Goal: Check status

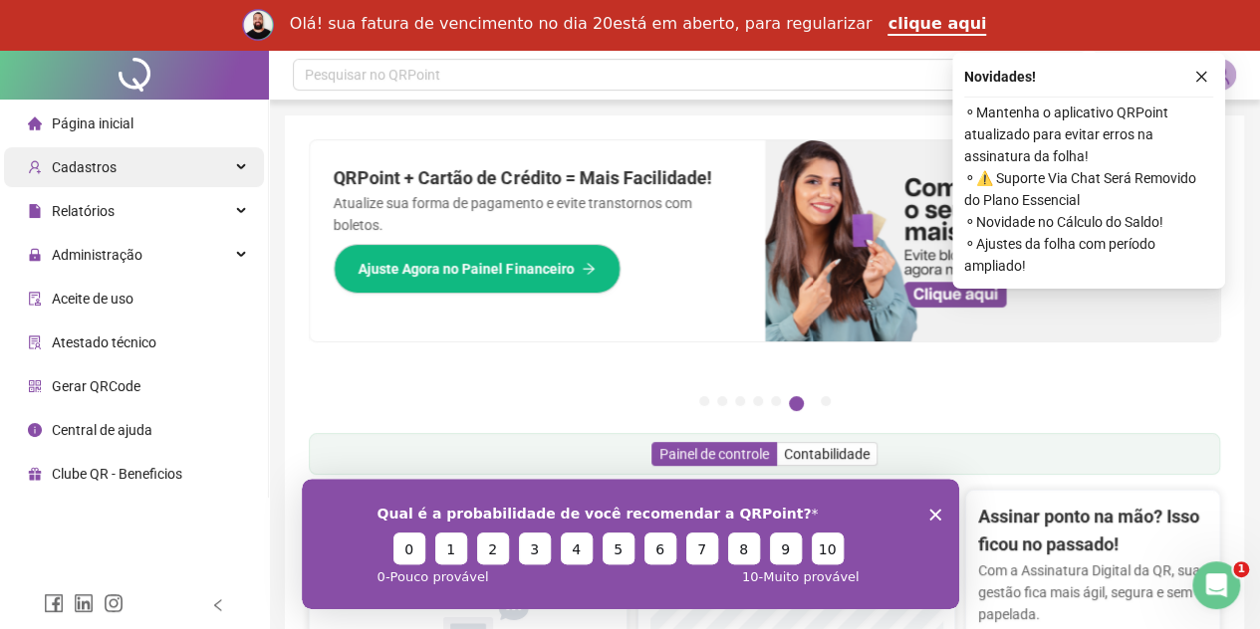
click at [199, 166] on div "Cadastros" at bounding box center [134, 167] width 260 height 40
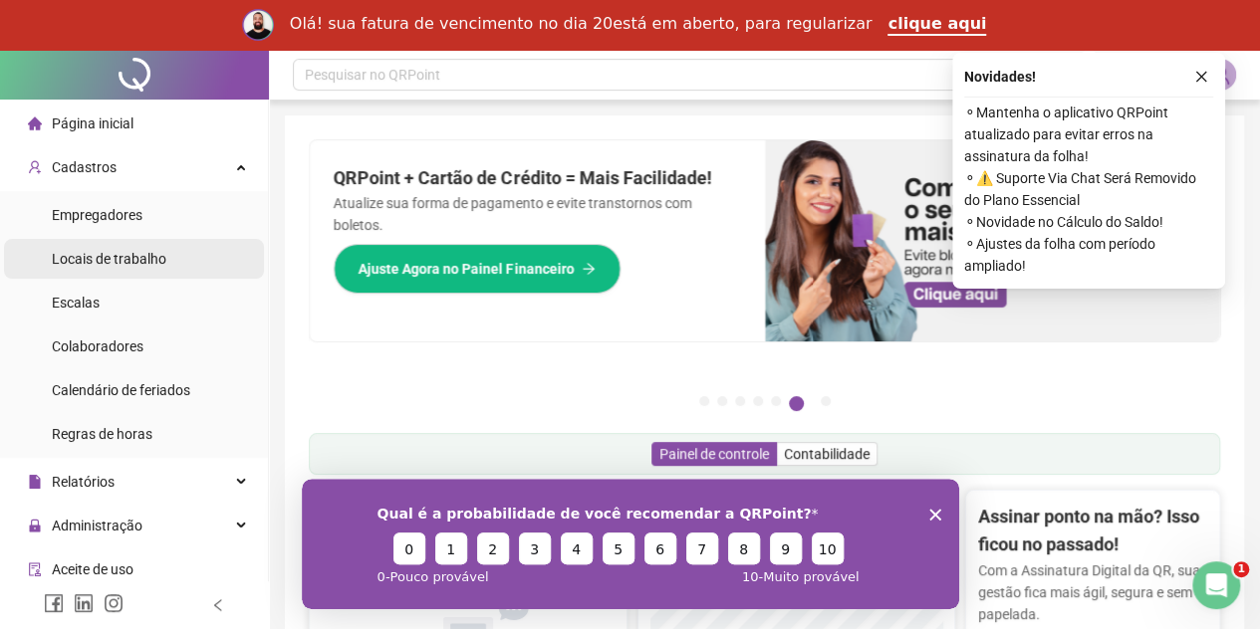
drag, startPoint x: 131, startPoint y: 347, endPoint x: 215, endPoint y: 276, distance: 109.5
click at [130, 347] on span "Colaboradores" at bounding box center [98, 347] width 92 height 16
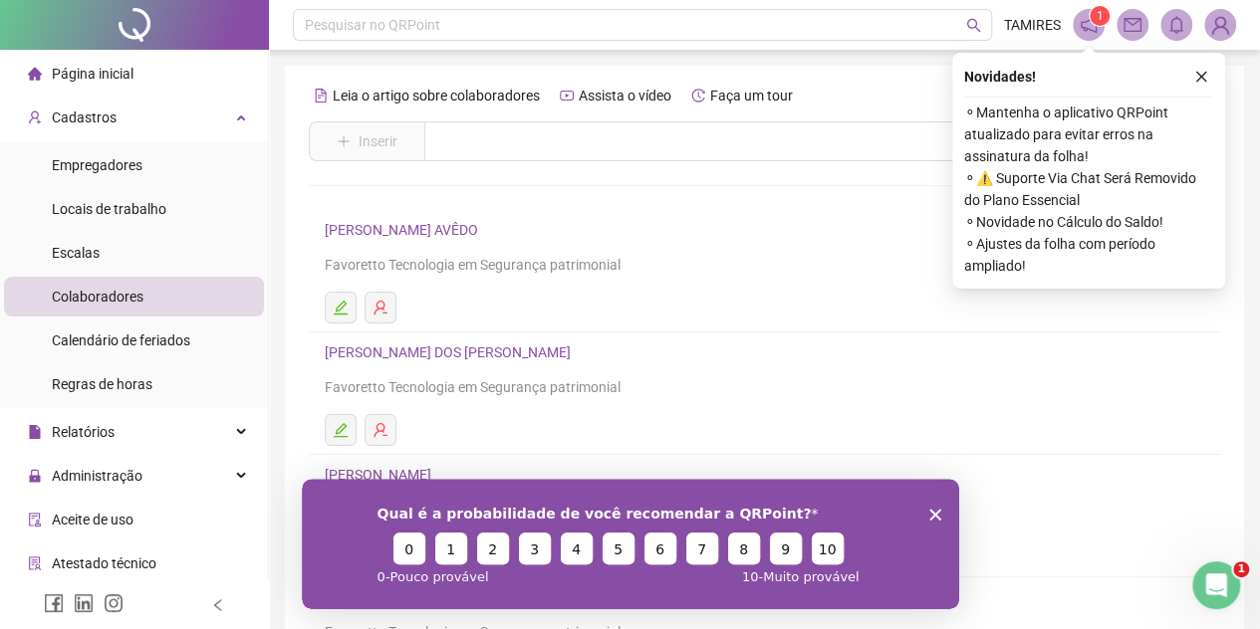
click at [930, 514] on icon "Encerrar pesquisa" at bounding box center [934, 514] width 12 height 12
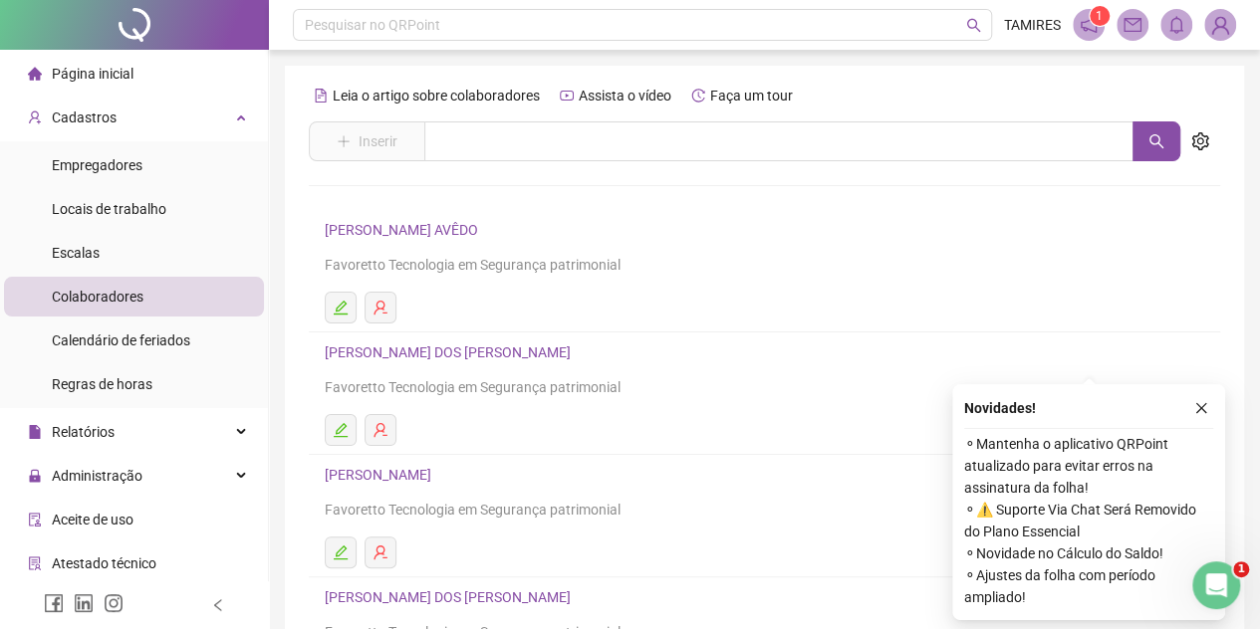
scroll to position [332, 0]
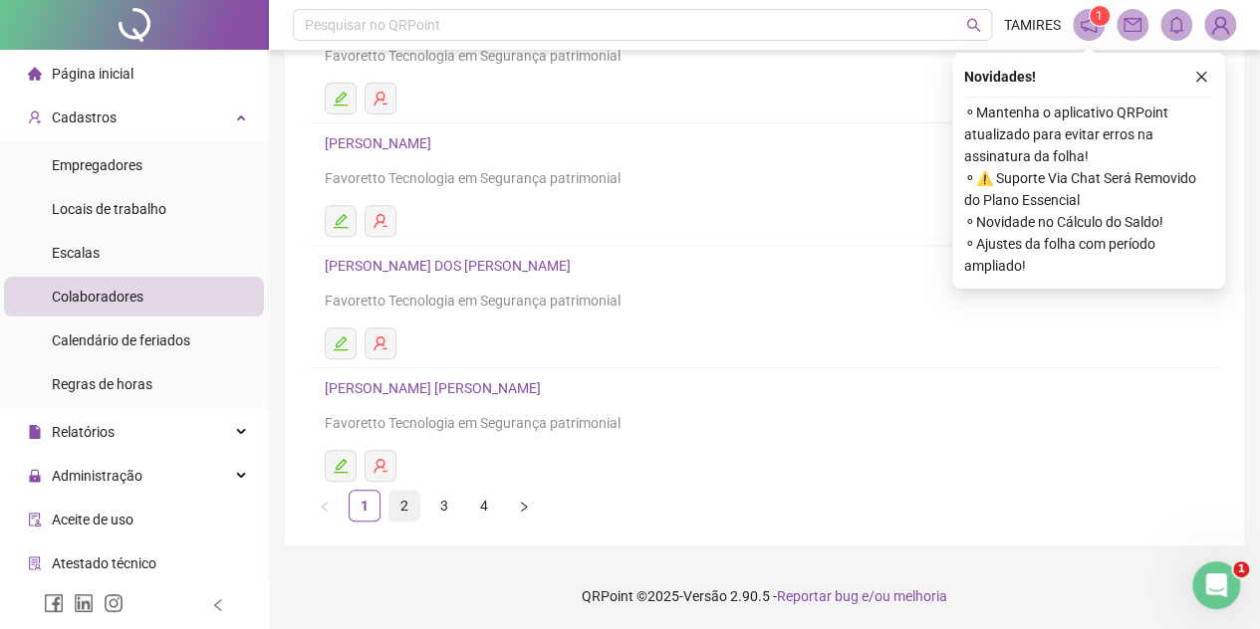
click at [394, 503] on link "2" at bounding box center [404, 506] width 30 height 30
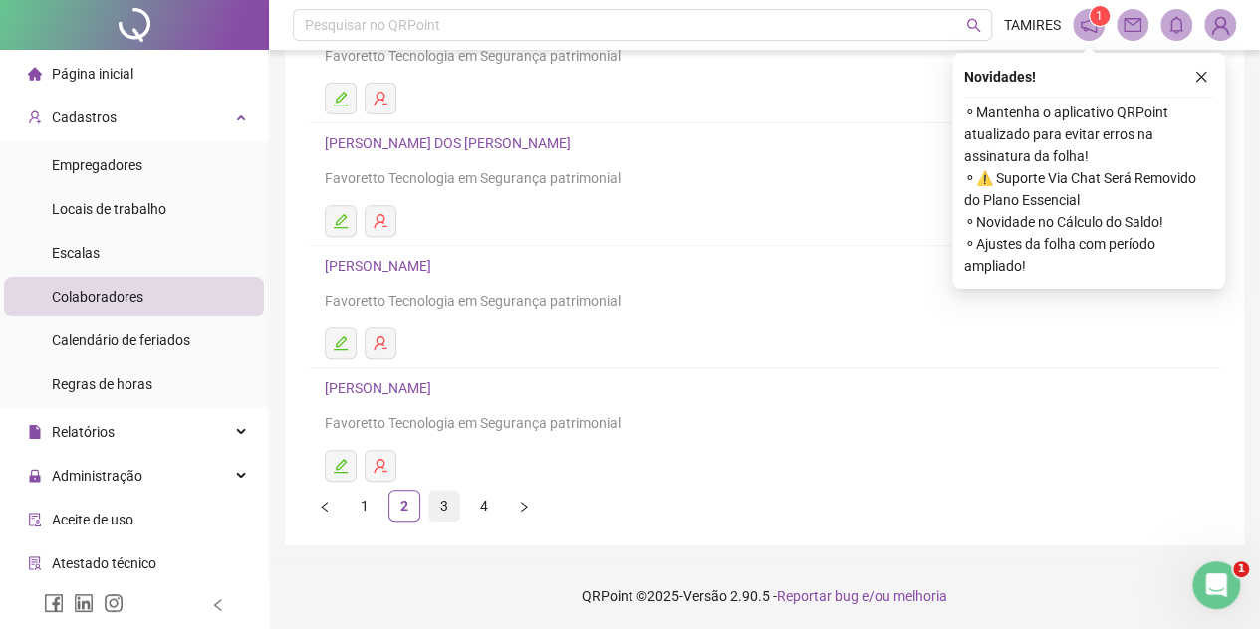
click at [437, 509] on link "3" at bounding box center [444, 506] width 30 height 30
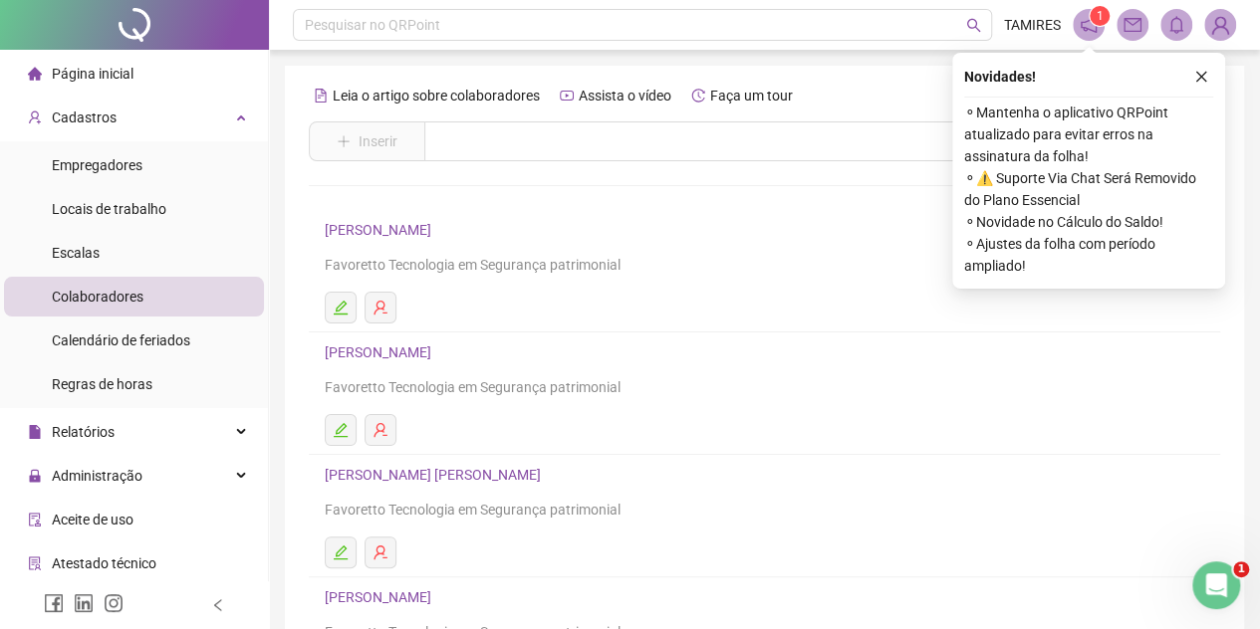
click at [437, 232] on link "[PERSON_NAME]" at bounding box center [381, 230] width 113 height 16
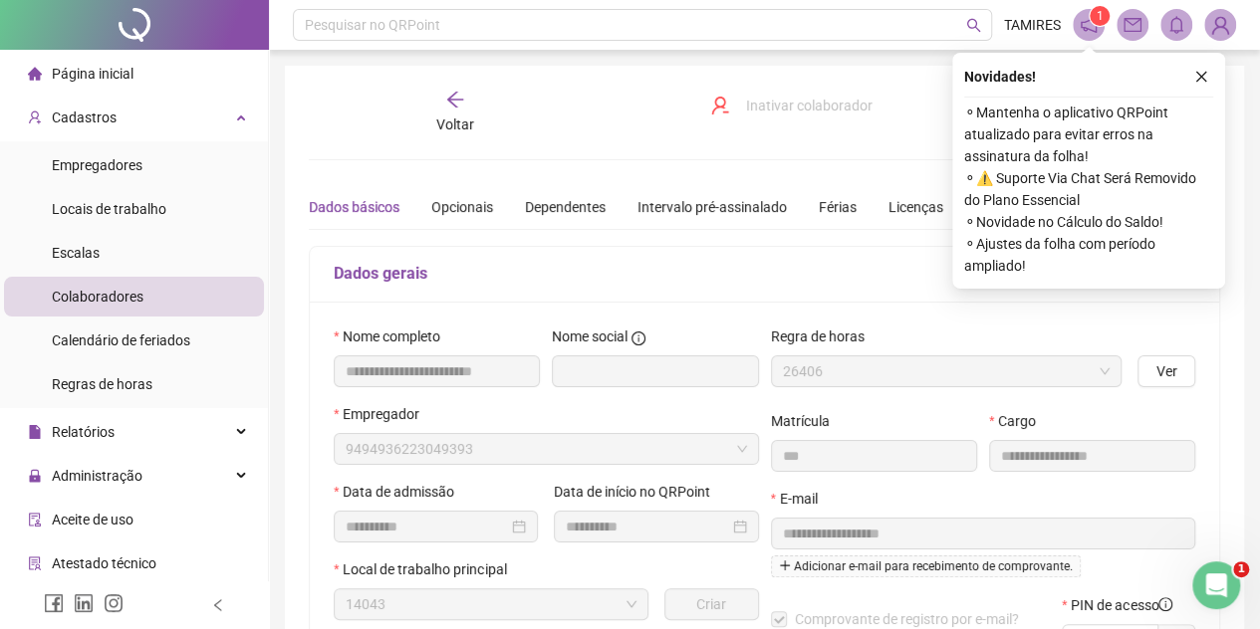
type input "**********"
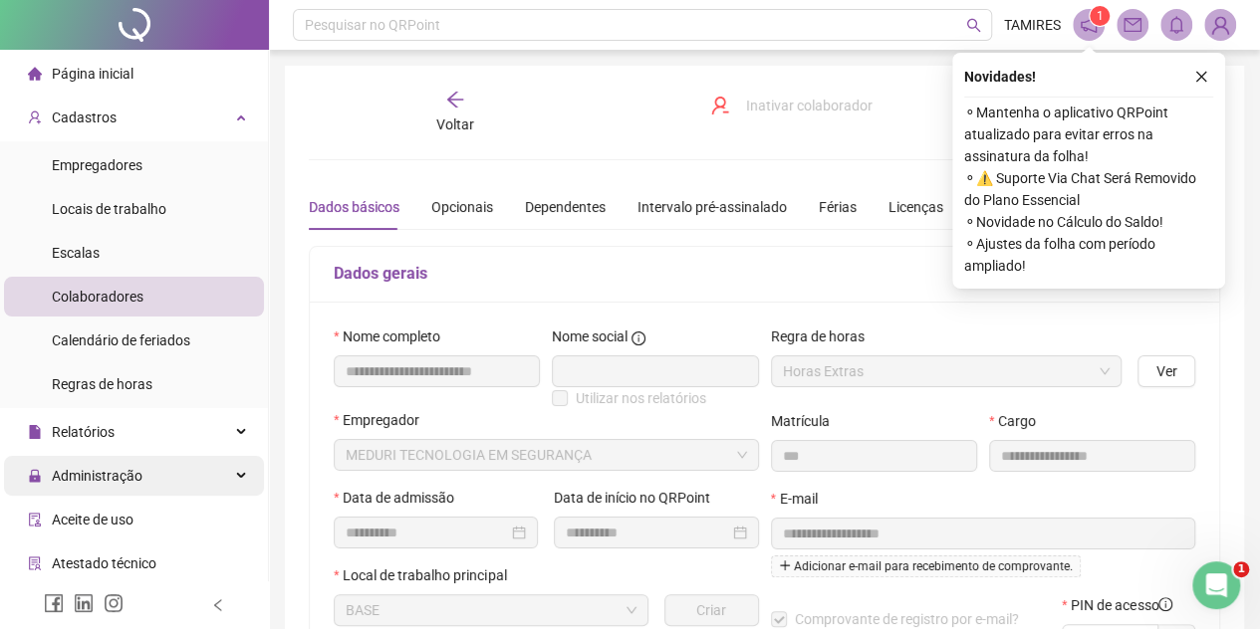
click at [164, 468] on div "Administração" at bounding box center [134, 476] width 260 height 40
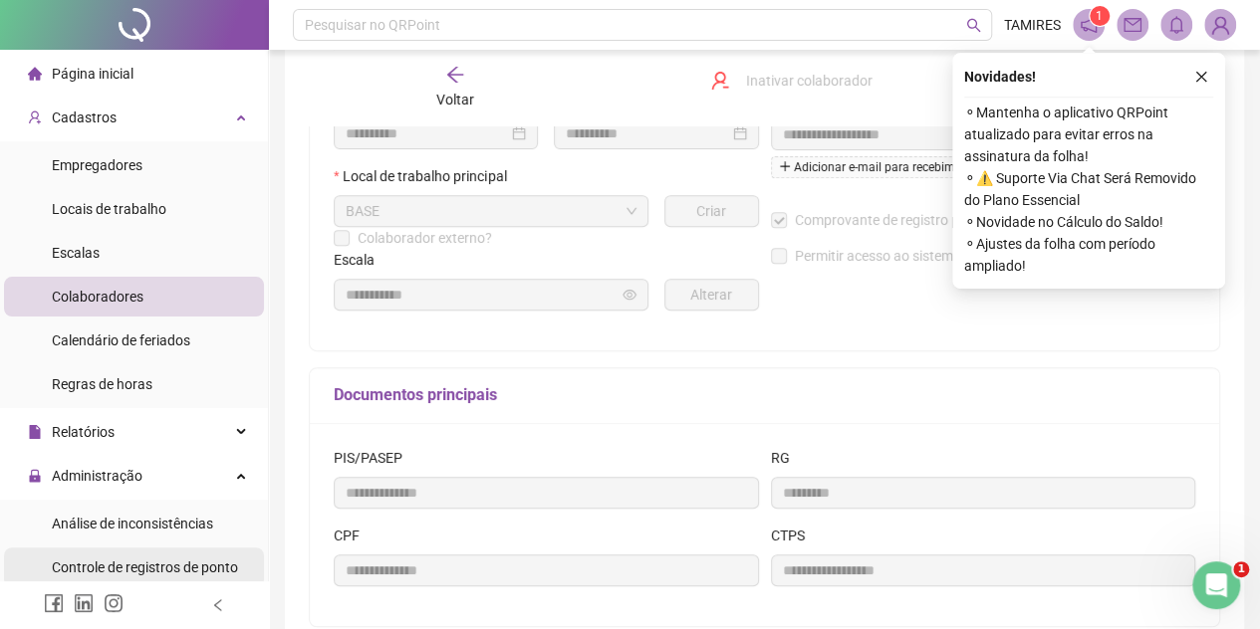
click at [193, 574] on span "Controle de registros de ponto" at bounding box center [145, 568] width 186 height 16
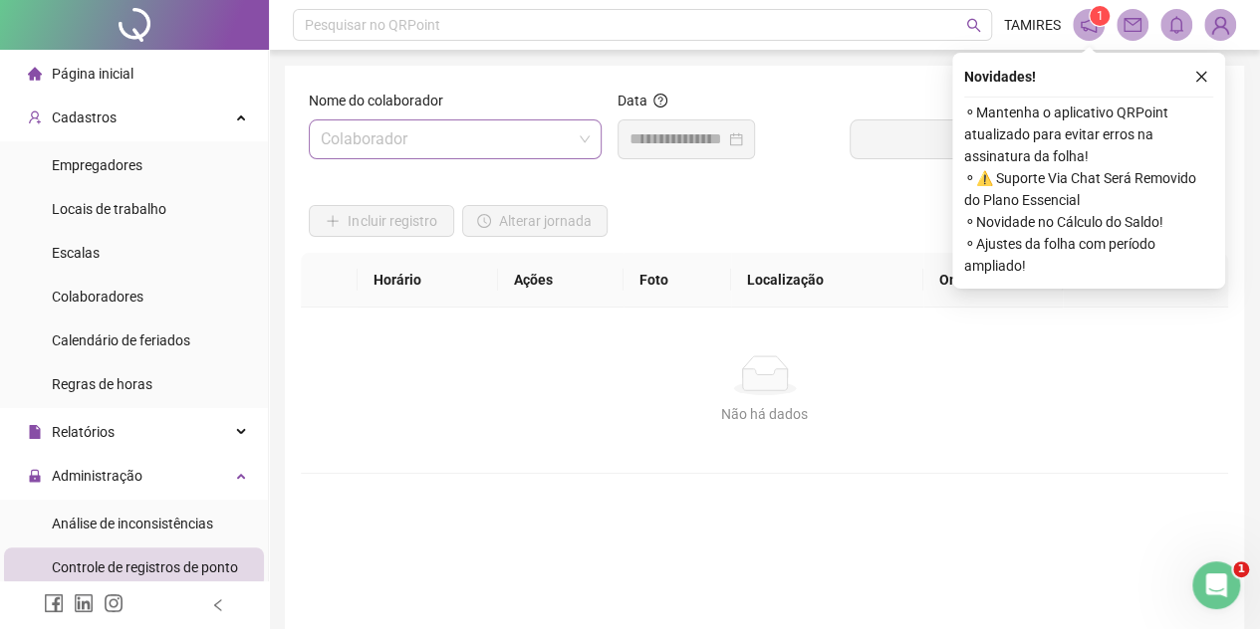
click at [575, 129] on span at bounding box center [455, 139] width 269 height 38
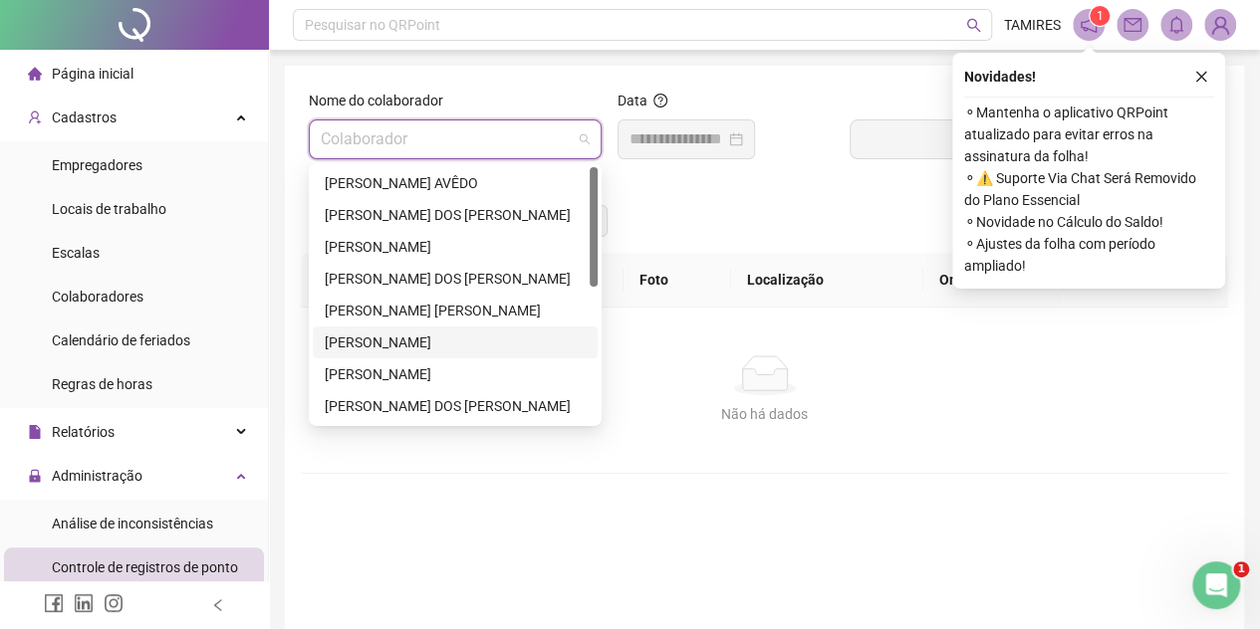
scroll to position [199, 0]
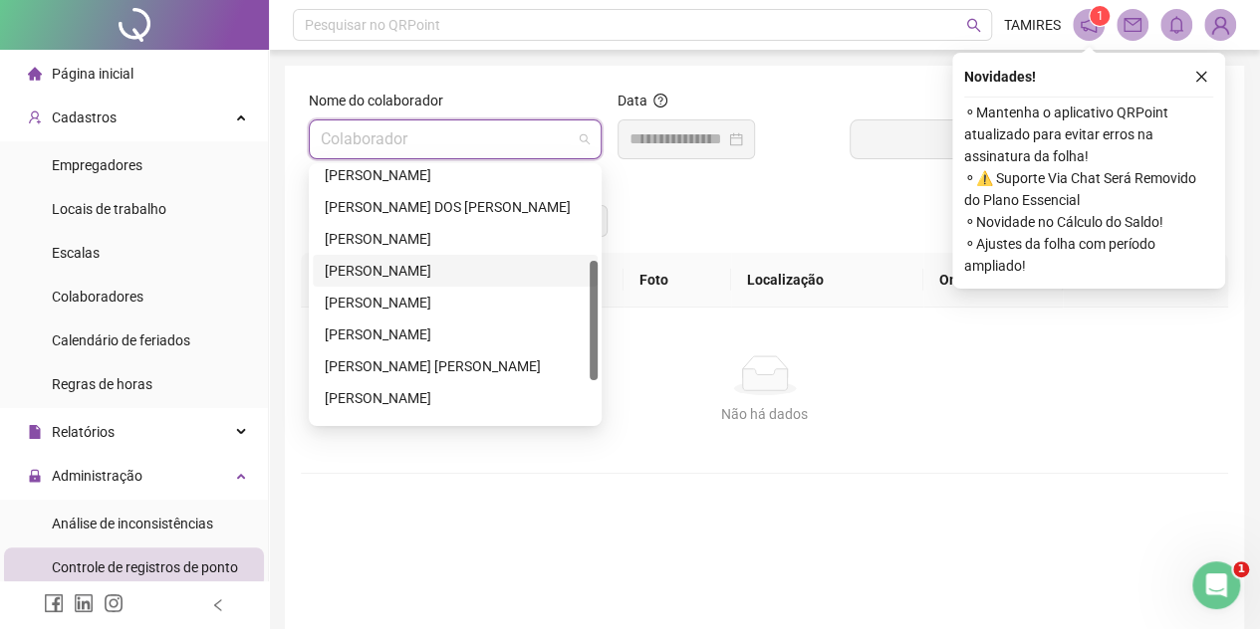
click at [402, 259] on div "[PERSON_NAME]" at bounding box center [455, 271] width 285 height 32
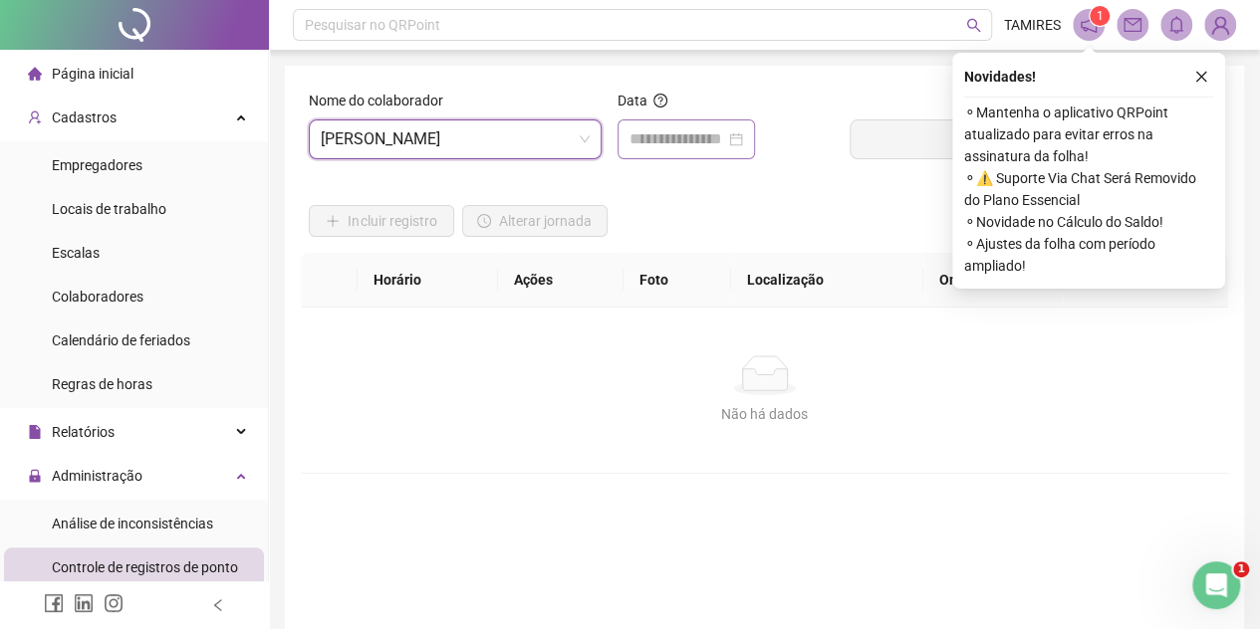
click at [743, 131] on div at bounding box center [686, 139] width 114 height 24
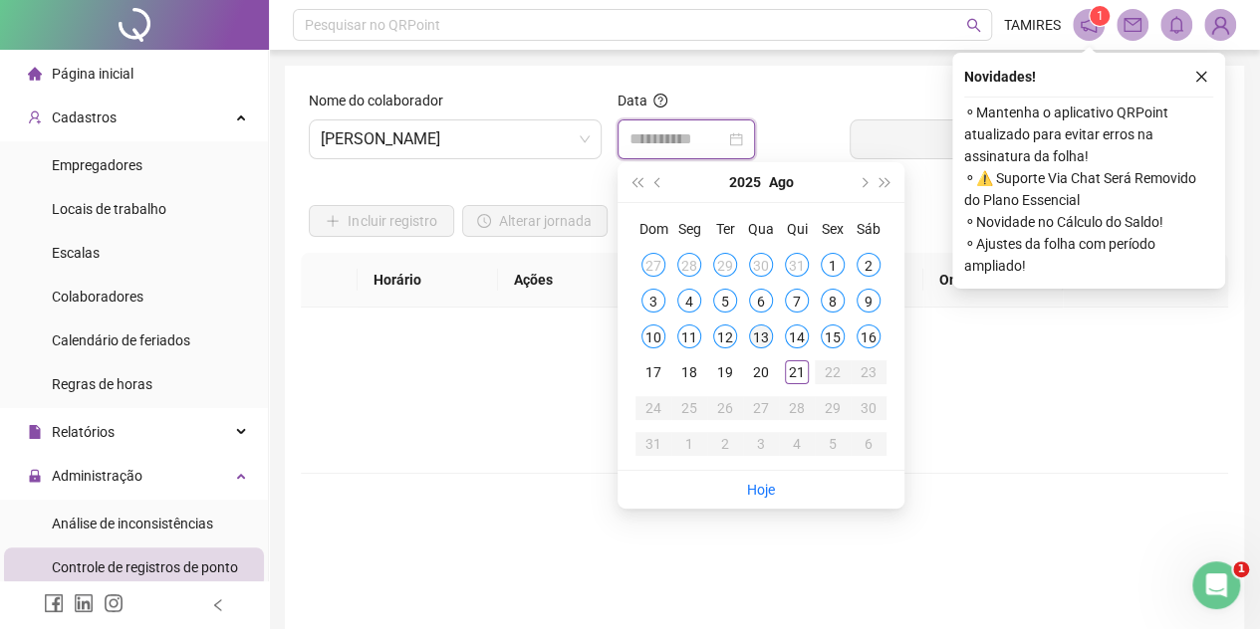
type input "**********"
click at [761, 342] on div "13" at bounding box center [761, 337] width 24 height 24
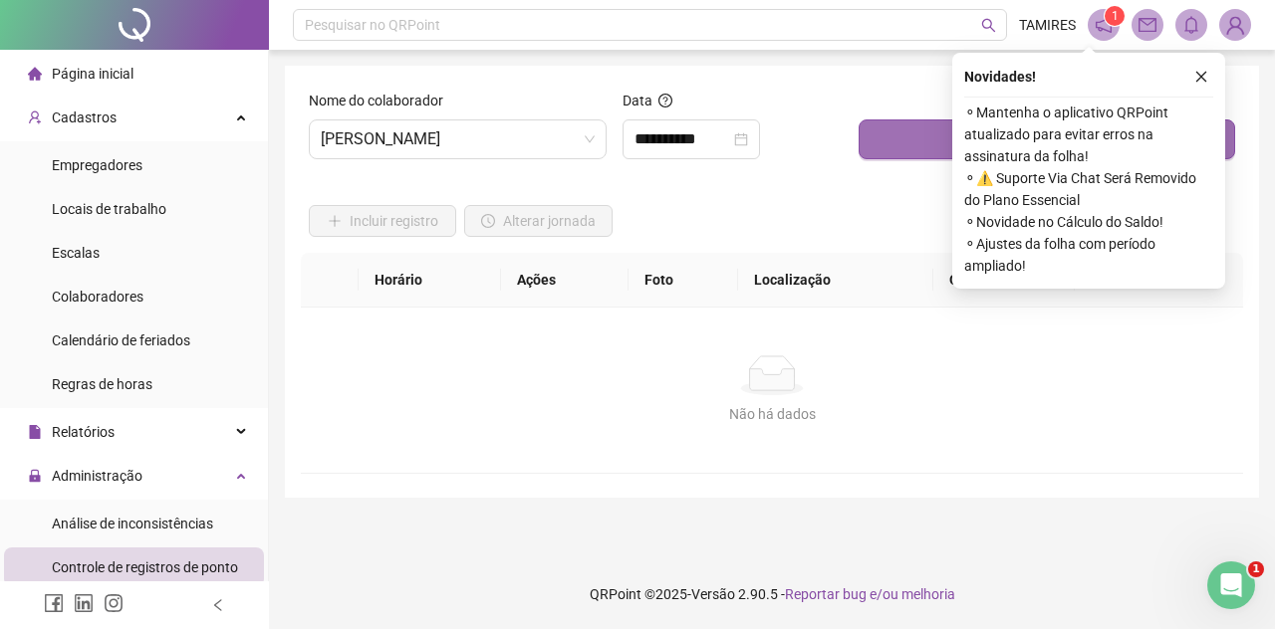
click at [884, 151] on button "Buscar registros" at bounding box center [1046, 139] width 376 height 40
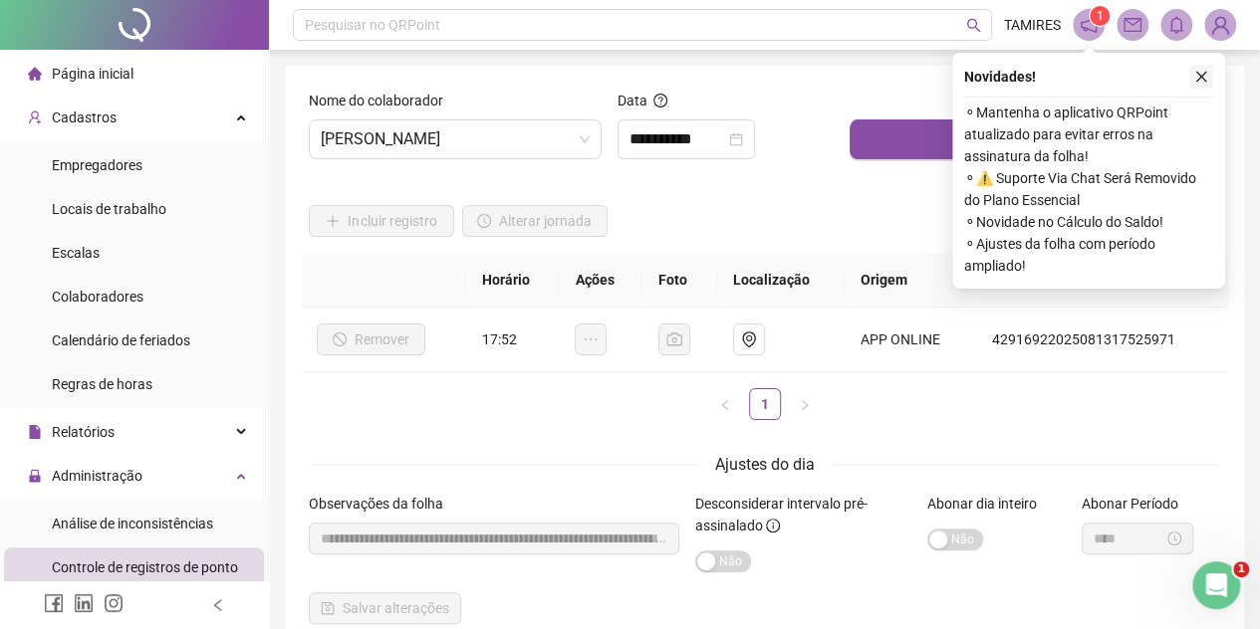
click at [1198, 78] on icon "close" at bounding box center [1201, 77] width 14 height 14
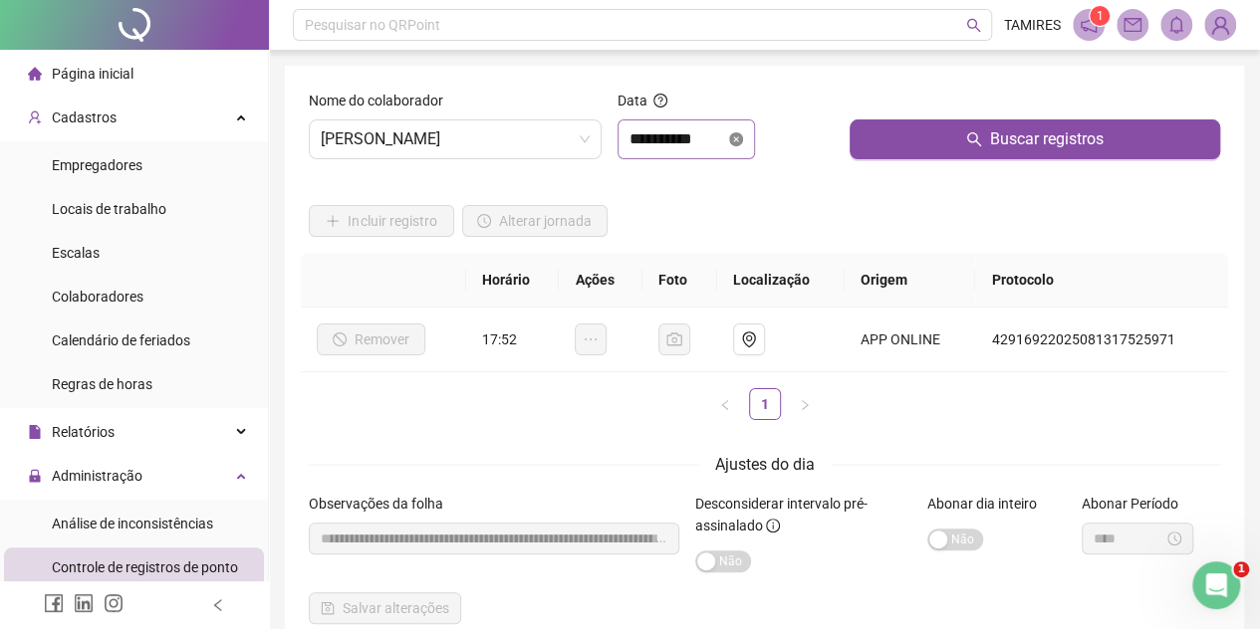
click at [743, 140] on icon "close-circle" at bounding box center [736, 139] width 14 height 14
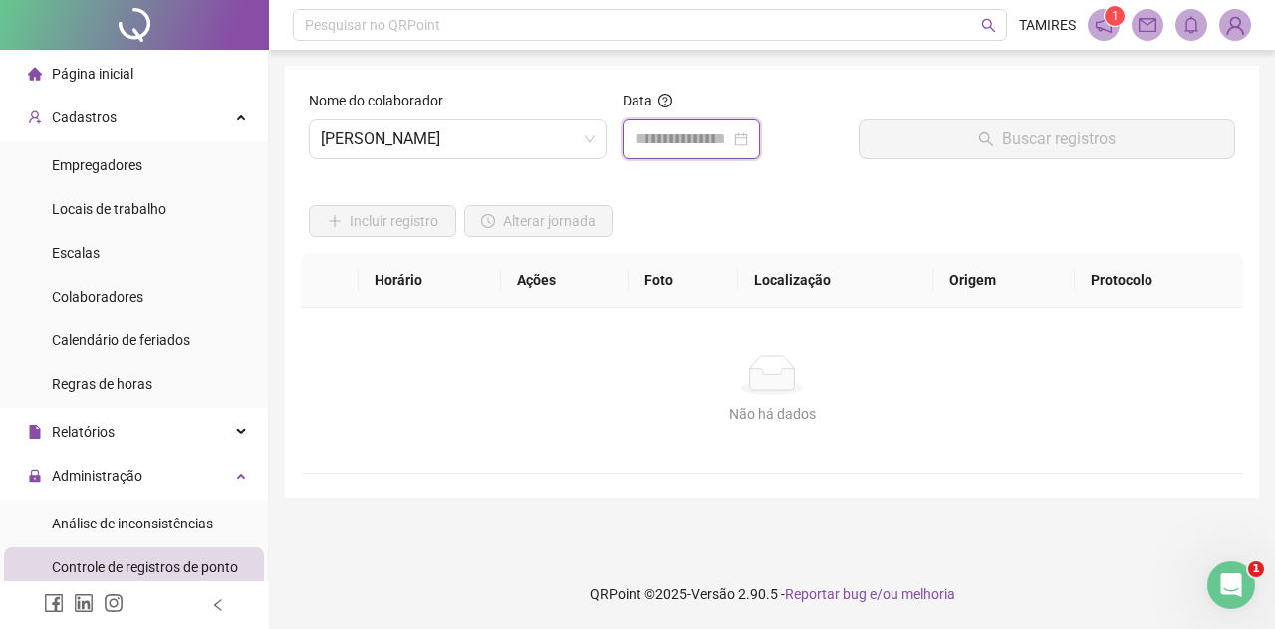
click at [710, 147] on input at bounding box center [682, 139] width 96 height 24
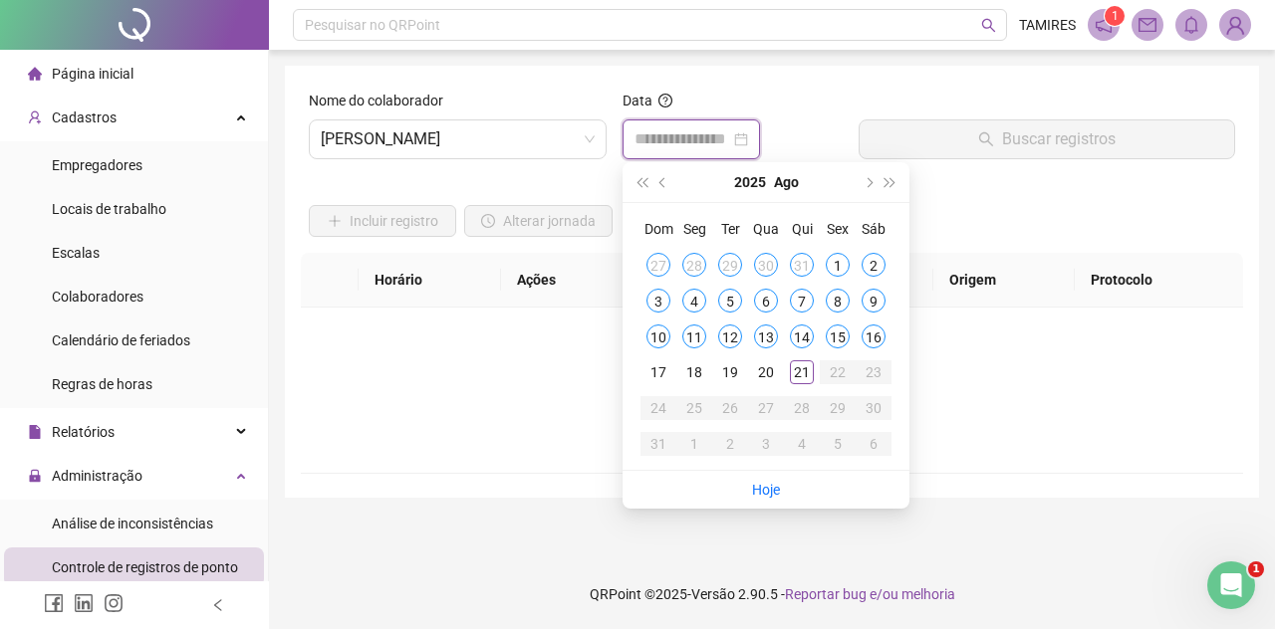
click at [748, 138] on div at bounding box center [691, 139] width 114 height 24
type input "**********"
click at [805, 341] on div "14" at bounding box center [802, 337] width 24 height 24
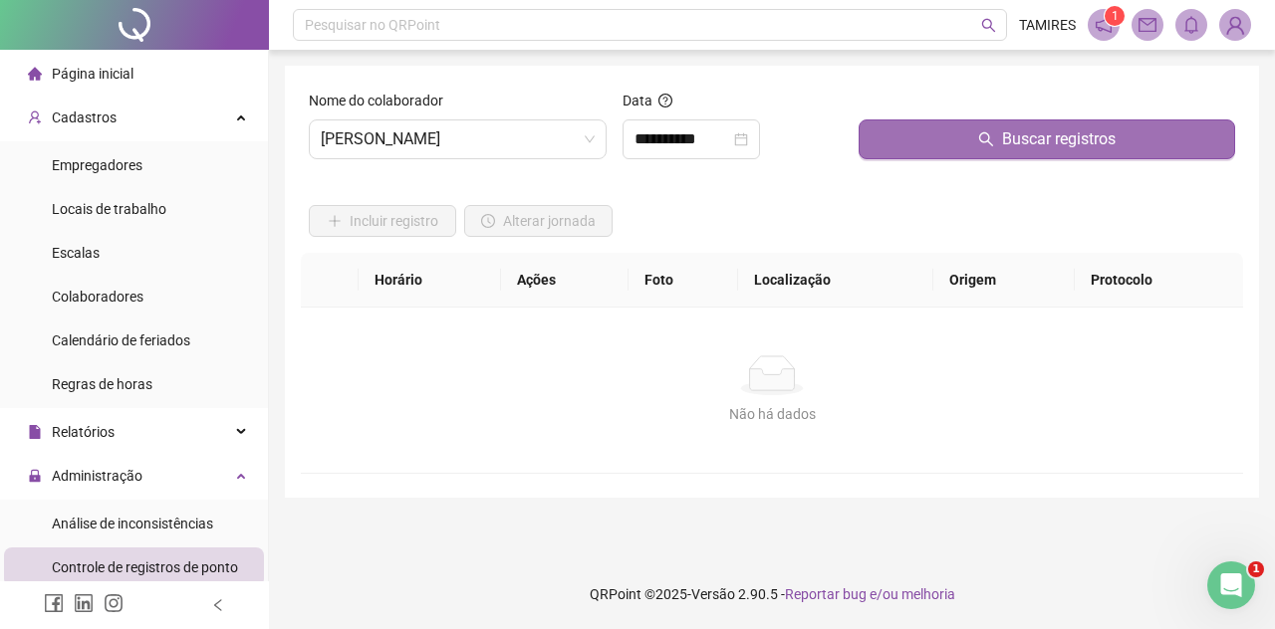
click at [939, 158] on button "Buscar registros" at bounding box center [1046, 139] width 376 height 40
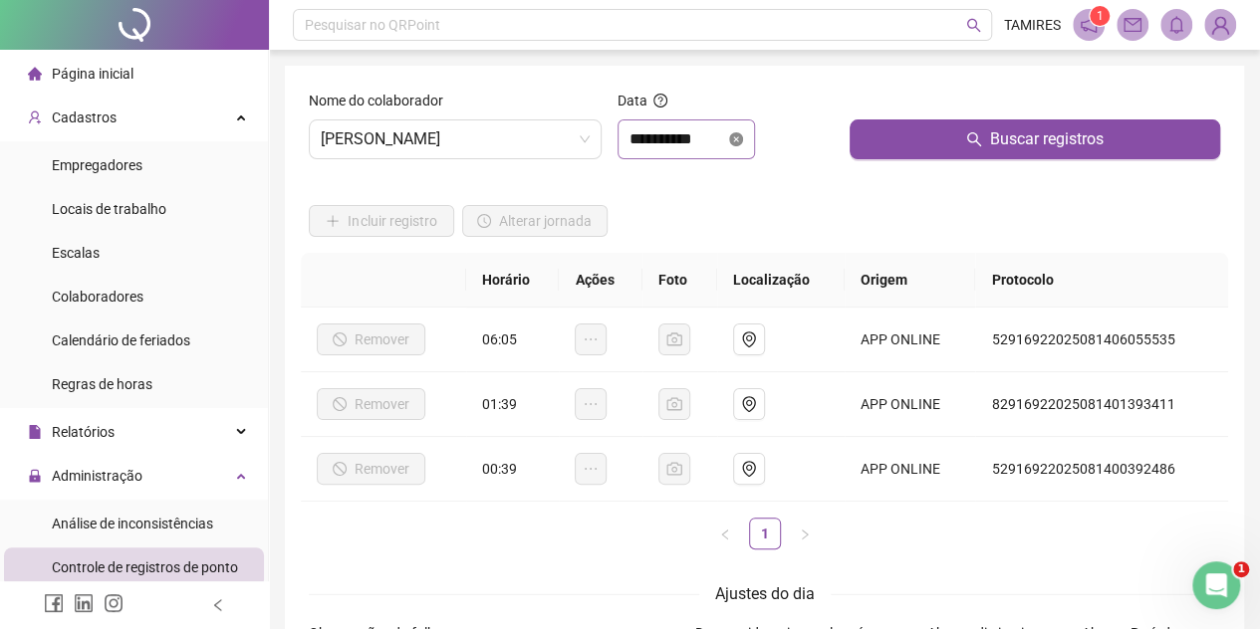
click at [743, 138] on icon "close-circle" at bounding box center [736, 139] width 14 height 14
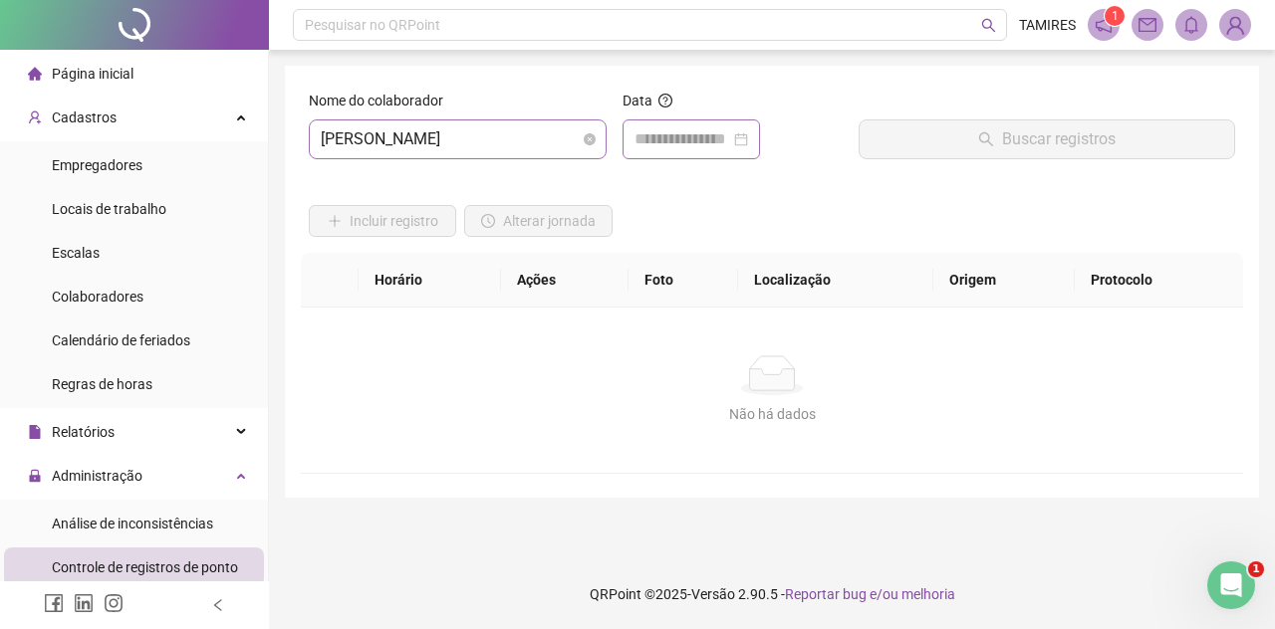
click at [599, 141] on div "[PERSON_NAME]" at bounding box center [458, 139] width 298 height 40
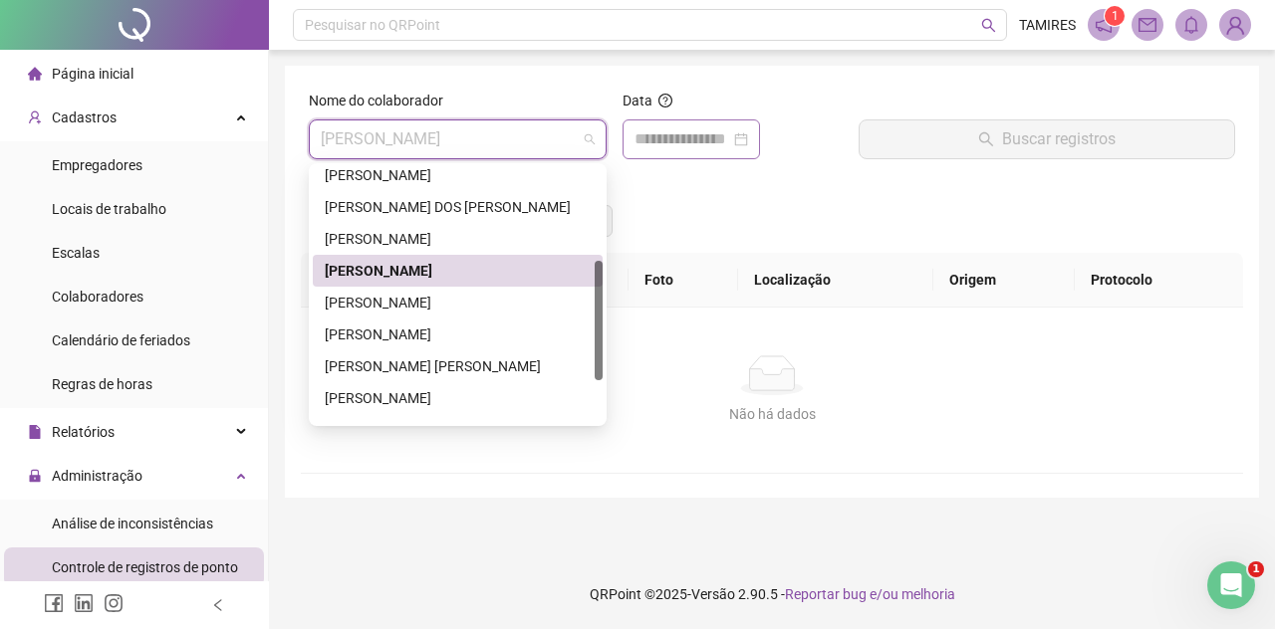
click at [748, 143] on div at bounding box center [691, 139] width 114 height 24
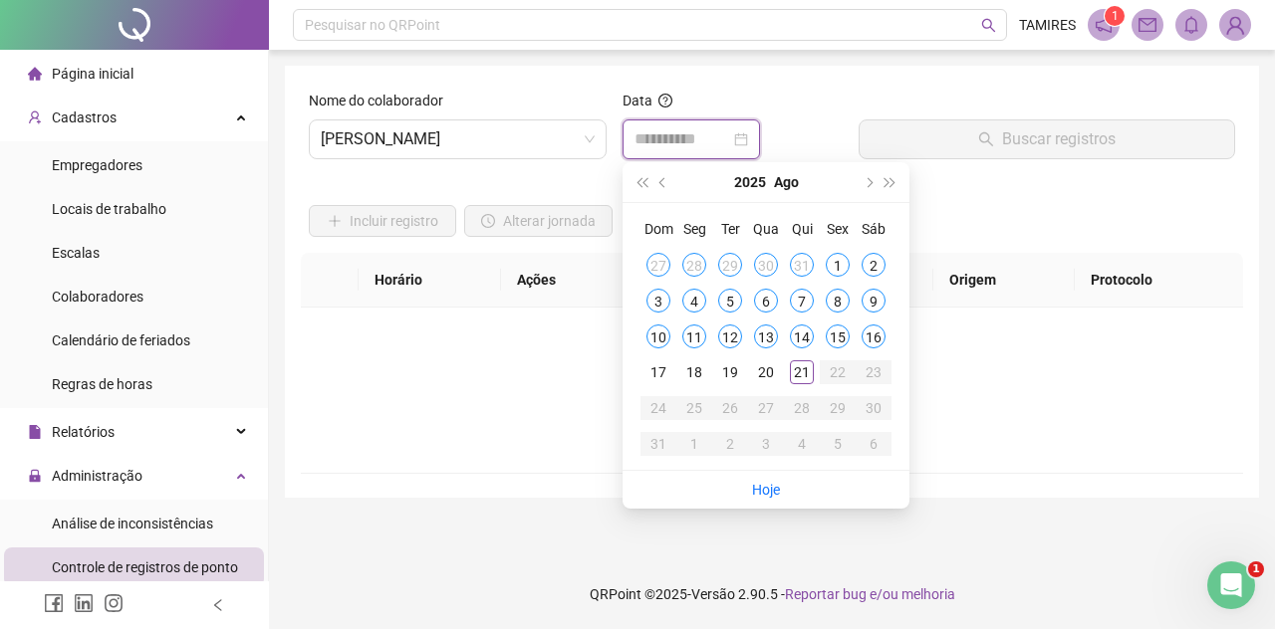
type input "**********"
click at [842, 346] on div "15" at bounding box center [838, 337] width 24 height 24
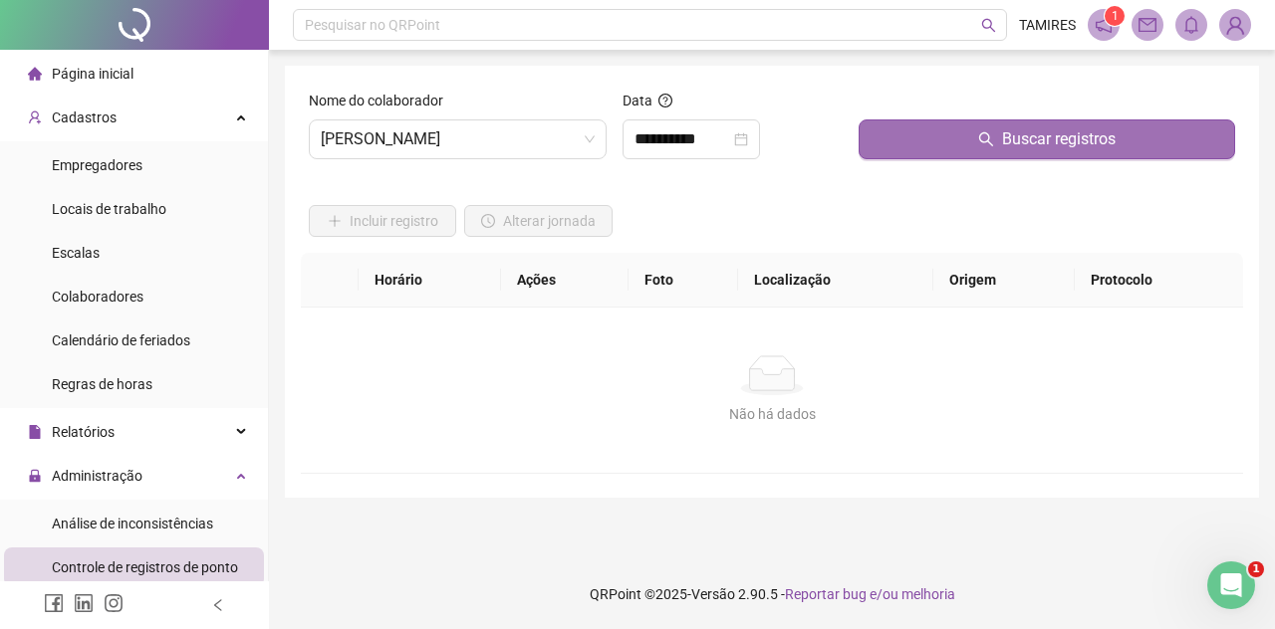
click at [991, 154] on button "Buscar registros" at bounding box center [1046, 139] width 376 height 40
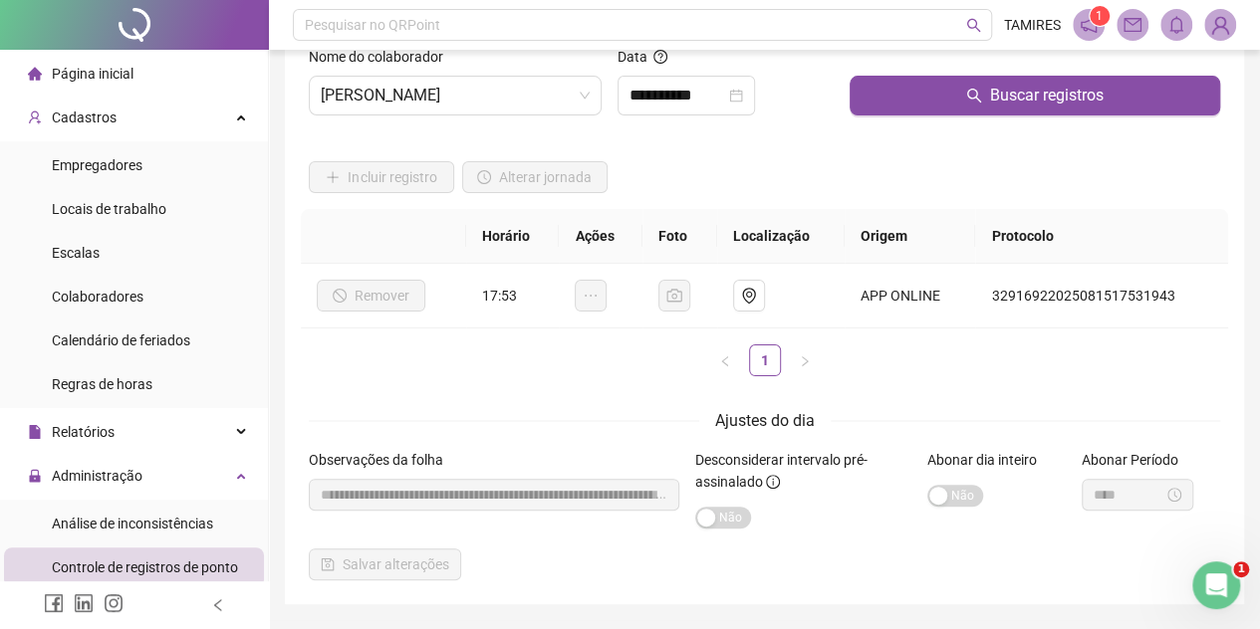
scroll to position [0, 0]
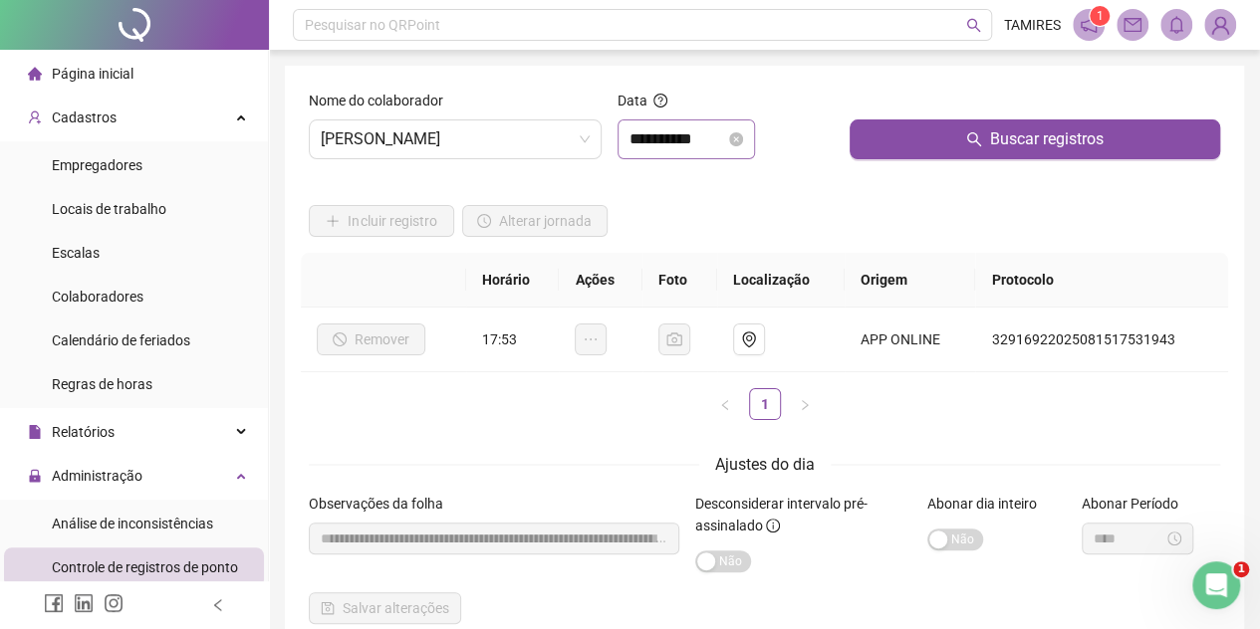
click at [743, 145] on div "**********" at bounding box center [686, 139] width 114 height 24
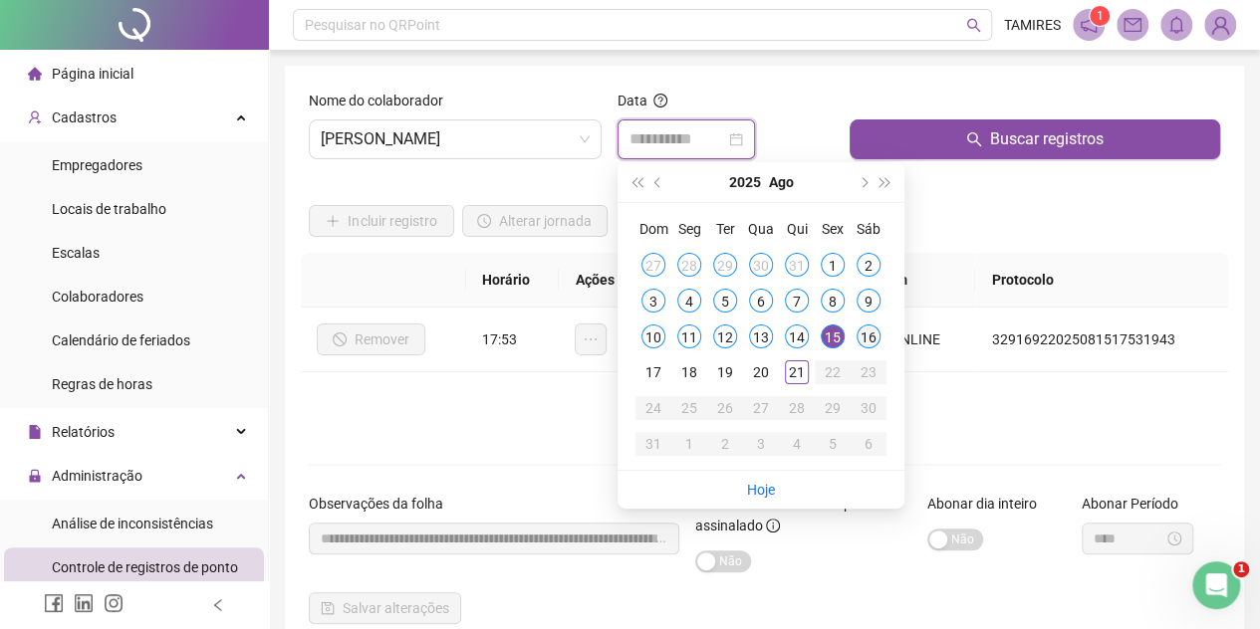
type input "**********"
click at [867, 339] on div "16" at bounding box center [868, 337] width 24 height 24
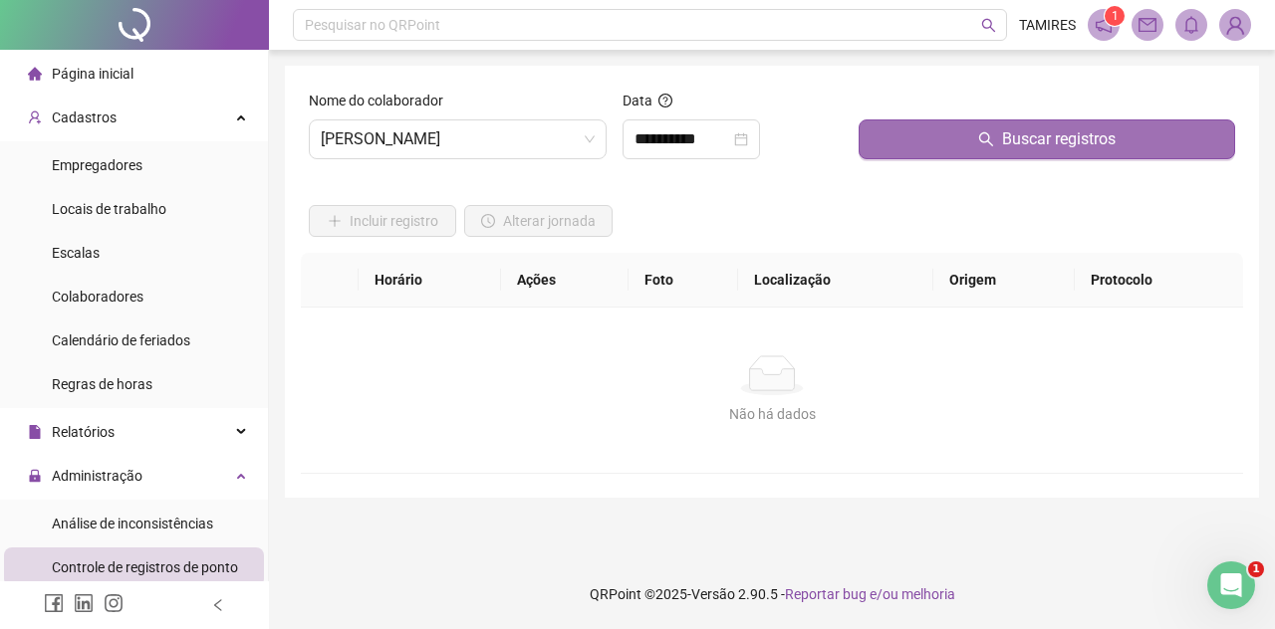
click at [927, 145] on button "Buscar registros" at bounding box center [1046, 139] width 376 height 40
